Goal: Navigation & Orientation: Find specific page/section

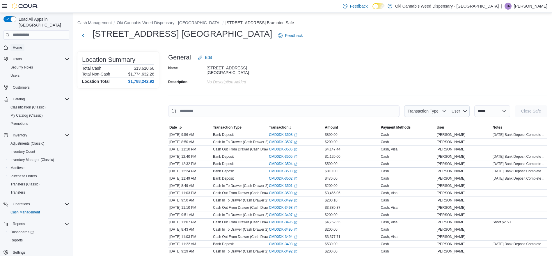
click at [18, 45] on span "Home" at bounding box center [17, 47] width 9 height 5
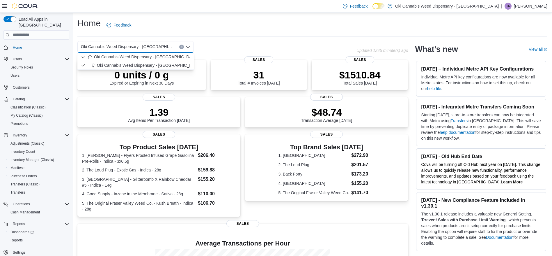
scroll to position [85, 0]
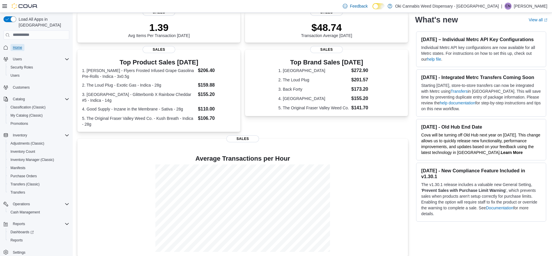
click at [16, 45] on span "Home" at bounding box center [17, 47] width 9 height 5
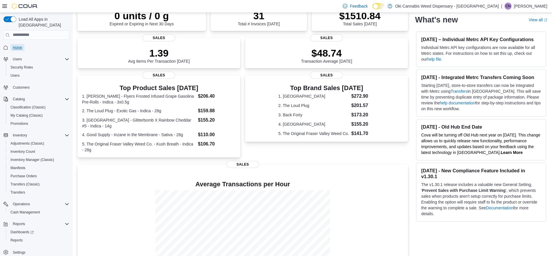
scroll to position [0, 0]
